Goal: Use online tool/utility: Use online tool/utility

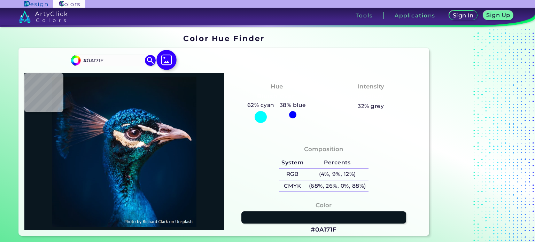
click at [165, 62] on img at bounding box center [166, 60] width 20 height 20
click at [0, 0] on input "file" at bounding box center [0, 0] width 0 height 0
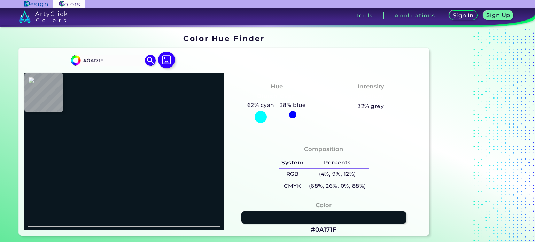
type input "#000000"
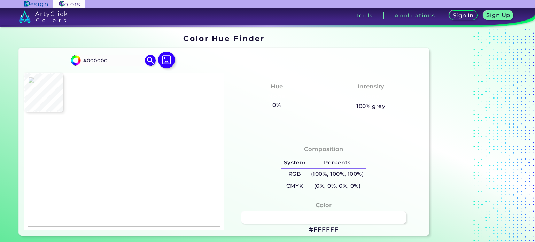
type input "#ffffff"
type input "#FFFFFF"
type input "#d3a7b6"
type input "#D3A7B6"
type input "#d1a4b2"
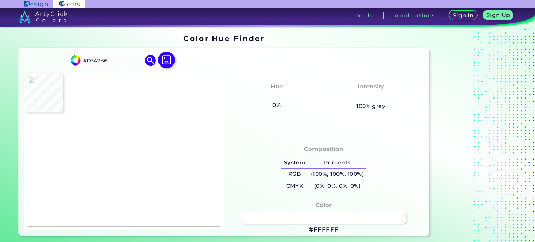
type input "#D1A4B2"
type input "#d3a7b6"
type input "#D3A7B6"
type input "#a68886"
type input "#A68886"
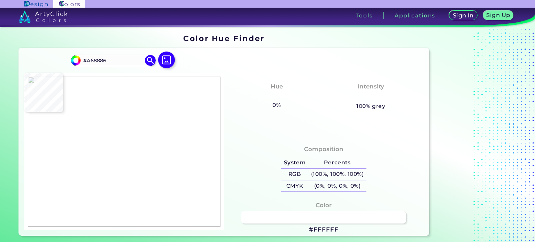
type input "#d3a7b6"
type input "#D3A7B6"
type input "#ffffff"
type input "#FFFFFF"
type input "#e2c4ce"
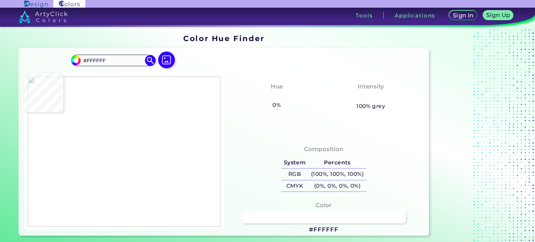
type input "#E2C4CE"
type input "#d3a7b6"
type input "#D3A7B6"
type input "#a98b8a"
type input "#A98B8A"
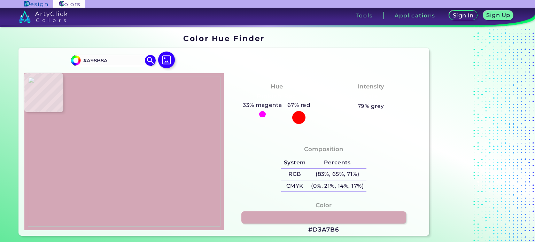
type input "#d3a7b6"
type input "#D3A7B6"
type input "#b18f92"
type input "#B18F92"
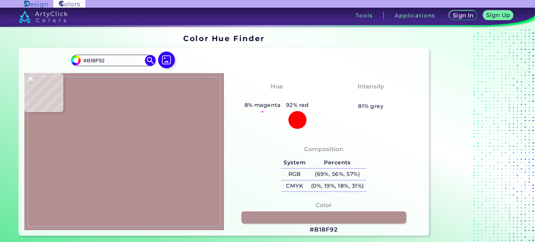
type input "#d3a7b6"
type input "#D3A7B6"
type input "#be989f"
type input "#BE989F"
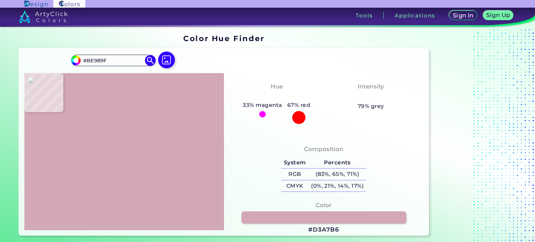
type input "#d3a7b6"
type input "#D3A7B6"
type input "#c99fab"
type input "#C99FAB"
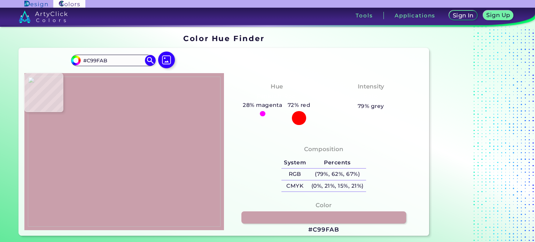
type input "#d3a7b6"
type input "#D3A7B6"
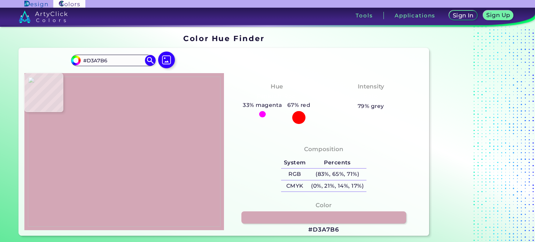
click at [124, 99] on img at bounding box center [124, 152] width 193 height 150
click at [100, 60] on input "#D3A7B6" at bounding box center [113, 60] width 65 height 9
click at [334, 217] on link at bounding box center [324, 217] width 166 height 12
click at [177, 136] on img at bounding box center [124, 152] width 193 height 150
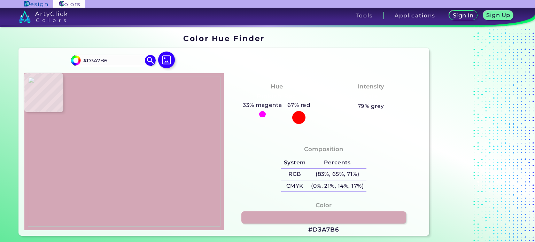
type input "#85989f"
type input "#85989F"
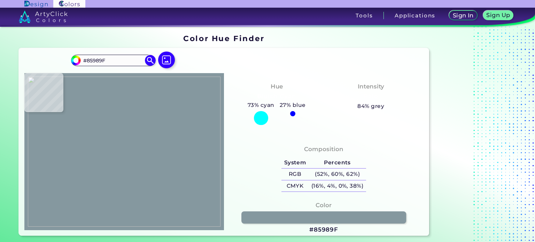
click at [178, 136] on img at bounding box center [124, 152] width 193 height 150
click at [102, 62] on input "#85989F" at bounding box center [113, 60] width 65 height 9
click at [326, 216] on link at bounding box center [324, 217] width 166 height 12
click at [127, 99] on img at bounding box center [124, 152] width 193 height 150
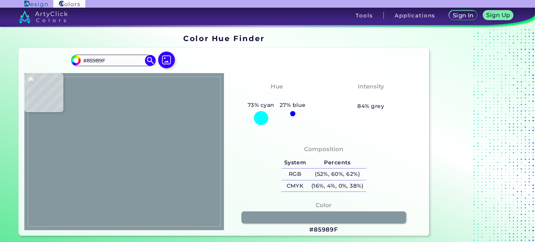
type input "#d2a6b5"
type input "#D2A6B5"
type input "#b29092"
type input "#B29092"
type input "#d3a7b6"
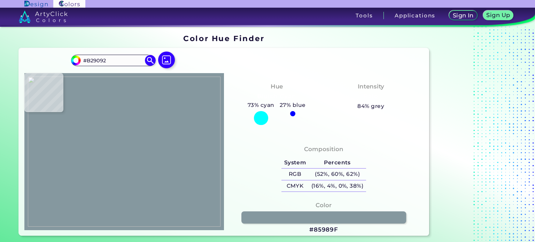
type input "#D3A7B6"
type input "#ffffff"
type input "#FFFFFF"
type input "#d3a7b6"
type input "#D3A7B6"
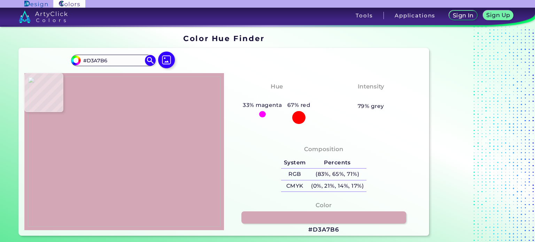
type input "#ffffff"
type input "#FFFFFF"
type input "#d3a6b6"
type input "#D3A6B6"
type input "#d3a6b5"
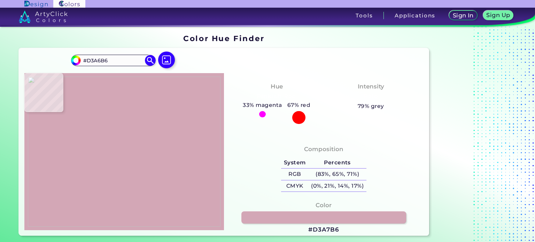
type input "#D3A6B5"
type input "#d3a7b6"
type input "#D3A7B6"
type input "#d0a3b1"
type input "#D0A3B1"
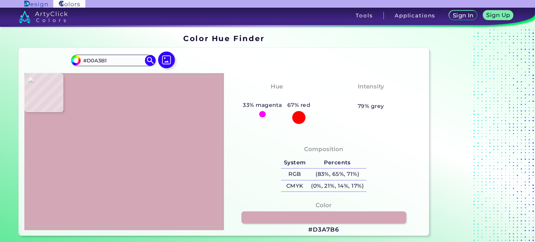
type input "#d3a7b6"
type input "#D3A7B6"
type input "#cda2ae"
type input "#CDA2AE"
type input "#d3a7b6"
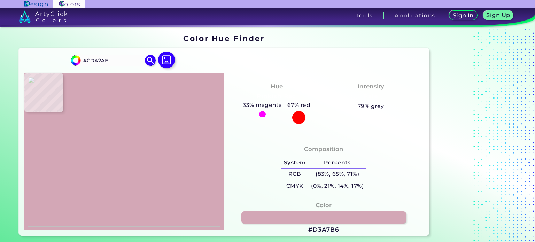
type input "#D3A7B6"
type input "#aa8c8c"
type input "#AA8C8C"
type input "#d3a7b6"
type input "#D3A7B6"
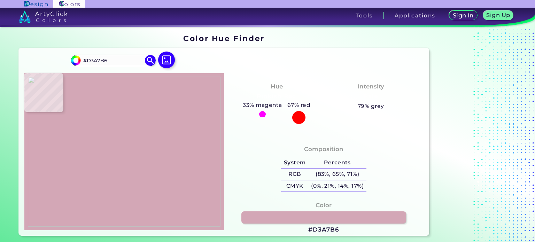
type input "#d4a6b6"
type input "#D4A6B6"
type input "#c59da7"
type input "#C59DA7"
type input "#d3a7b6"
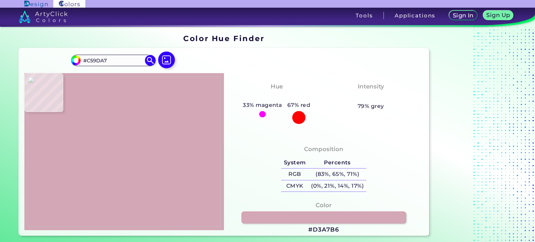
type input "#D3A7B6"
type input "#a68886"
type input "#A68886"
type input "#a48785"
type input "#A48785"
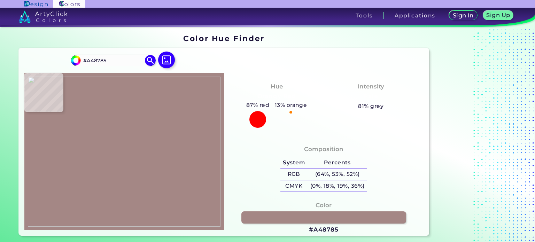
type input "#d3a6b5"
type input "#D3A6B5"
type input "#d3a7b6"
type input "#D3A7B6"
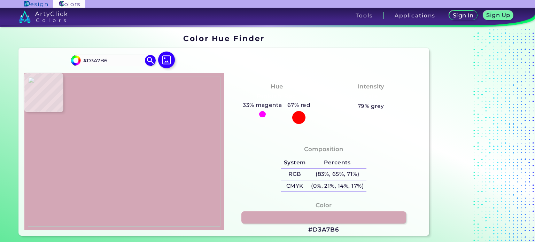
type input "#a48785"
type input "#A48785"
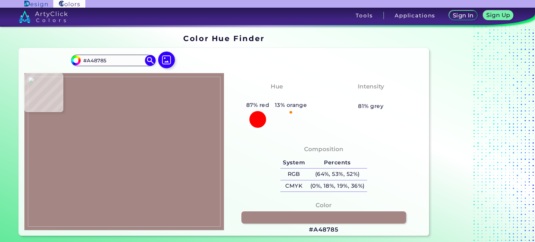
type input "#d3a7b6"
type input "#D3A7B6"
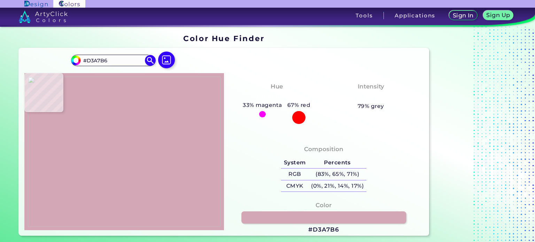
type input "#d1a5b4"
type input "#D1A5B4"
type input "#d3a7b6"
type input "#D3A7B6"
type input "#a58786"
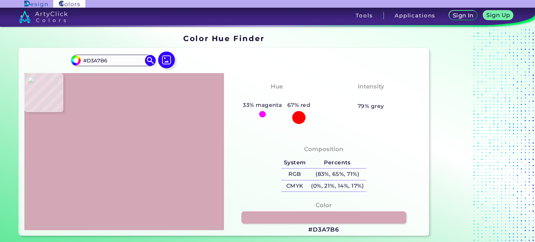
type input "#A58786"
type input "#d3a7b6"
type input "#D3A7B6"
click at [124, 97] on img at bounding box center [124, 152] width 193 height 150
click at [352, 220] on link at bounding box center [324, 217] width 166 height 12
